Goal: Transaction & Acquisition: Purchase product/service

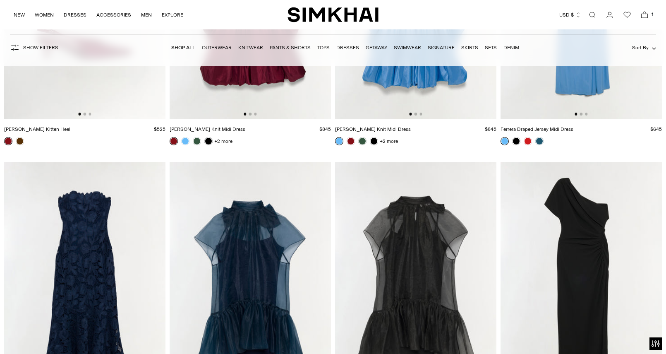
scroll to position [9768, 0]
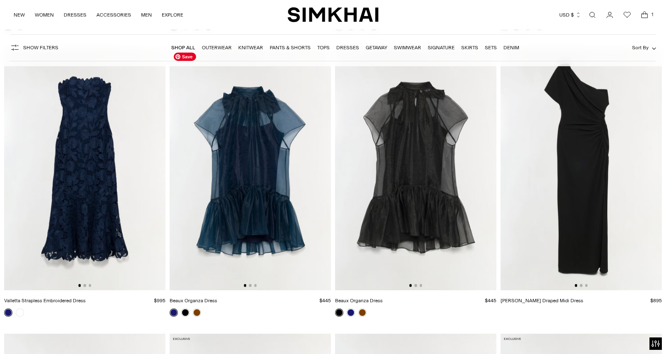
click at [244, 175] on img at bounding box center [250, 169] width 161 height 242
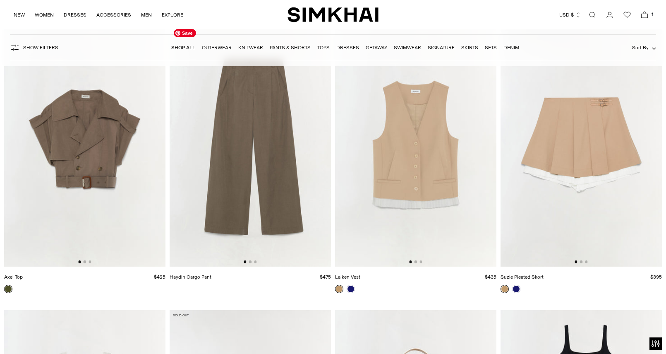
scroll to position [14072, 0]
click at [570, 205] on img at bounding box center [581, 146] width 161 height 242
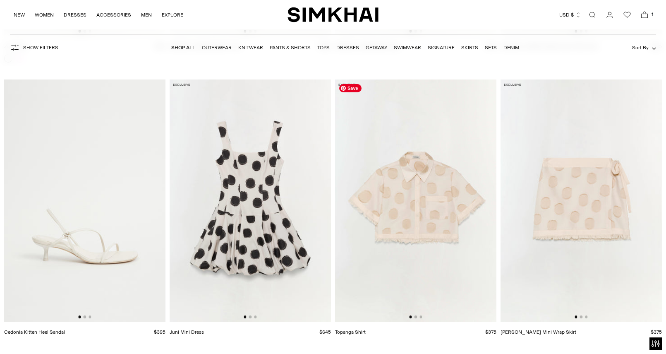
scroll to position [22606, 0]
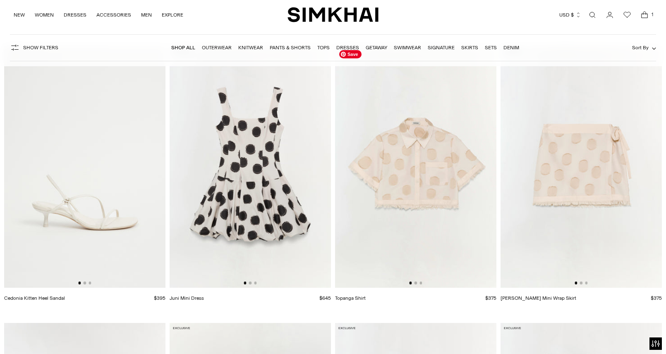
click at [473, 176] on img at bounding box center [415, 167] width 161 height 242
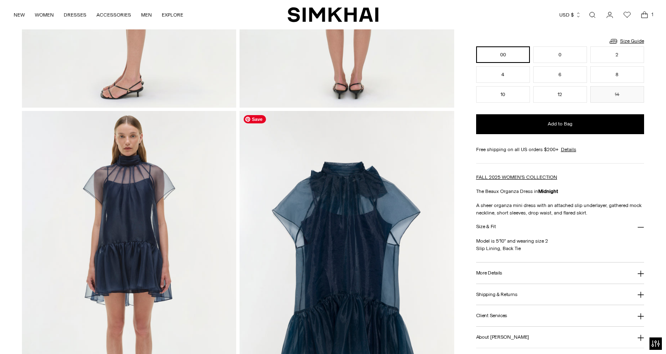
scroll to position [586, 0]
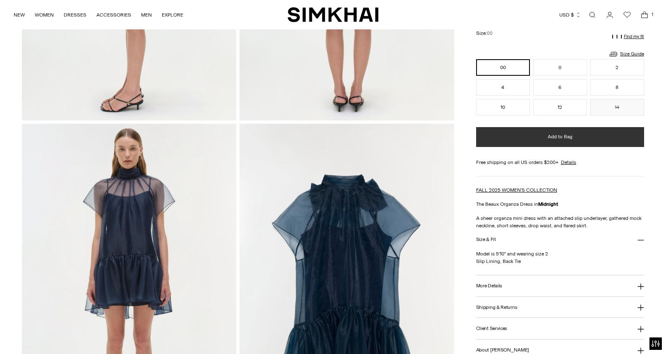
click at [506, 141] on button "Add to Bag" at bounding box center [560, 137] width 168 height 20
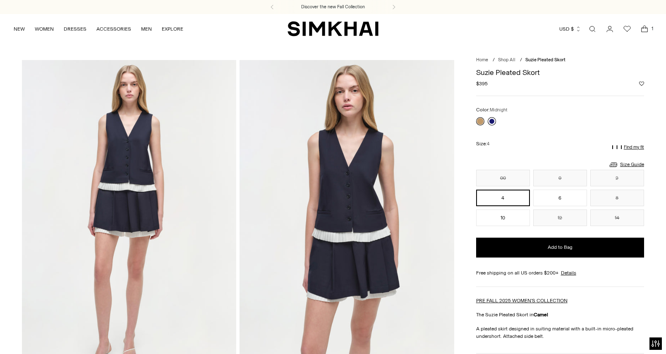
click at [494, 119] on link at bounding box center [492, 121] width 8 height 8
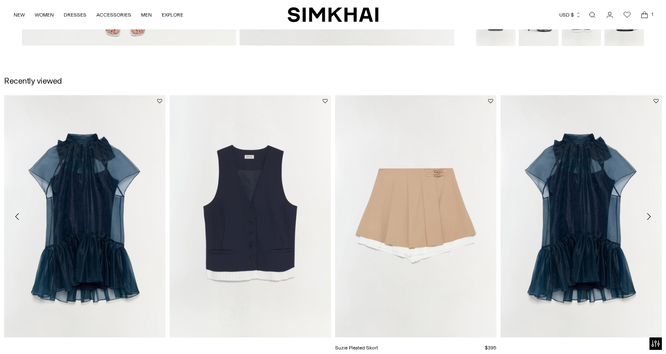
scroll to position [986, 0]
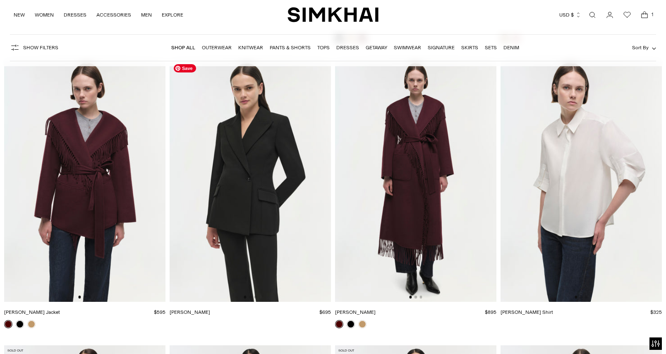
scroll to position [35709, 0]
